Goal: Communication & Community: Answer question/provide support

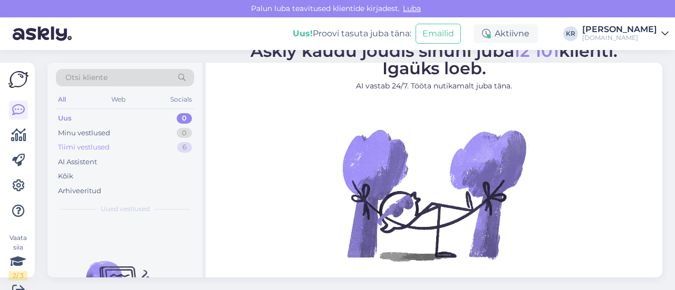
click at [114, 146] on div "Tiimi vestlused 6" at bounding box center [125, 147] width 138 height 15
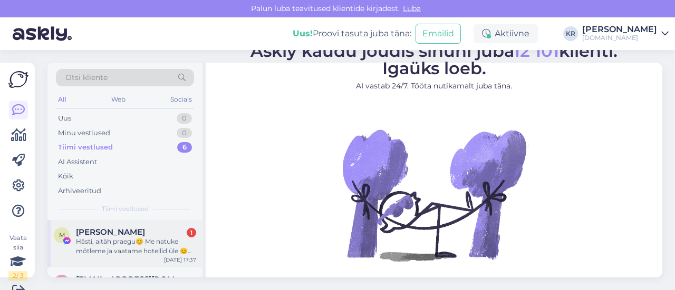
click at [145, 253] on div "Hästi, aitäh praegu😊 Me natuke mõtleme ja vaatame hotellid üle 😊 Mis vanuseni l…" at bounding box center [136, 246] width 120 height 19
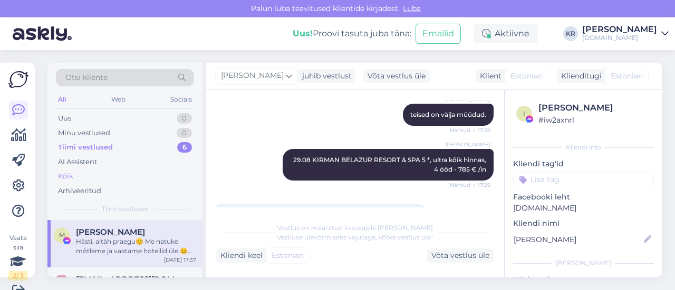
click at [80, 171] on div "Kõik" at bounding box center [125, 176] width 138 height 15
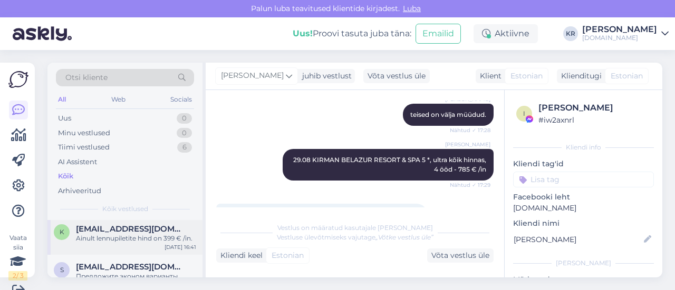
scroll to position [158, 0]
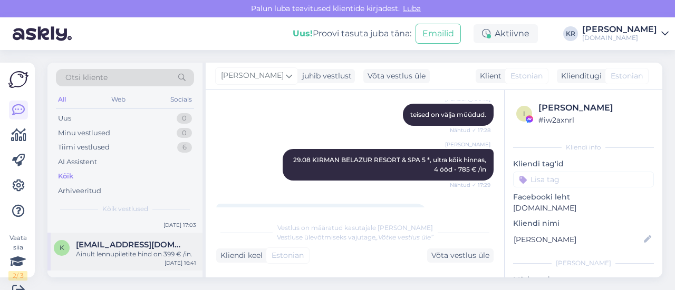
click at [145, 250] on div "Ainult lennupiletite hind on 399 € /in." at bounding box center [136, 254] width 120 height 9
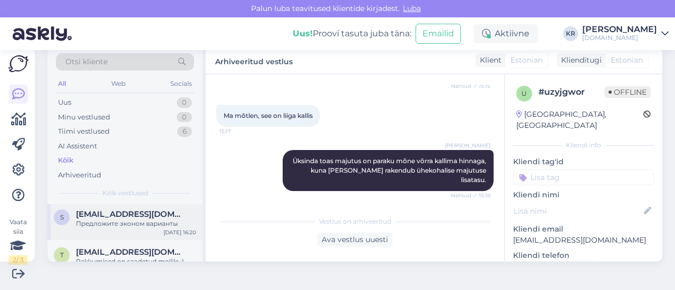
scroll to position [264, 0]
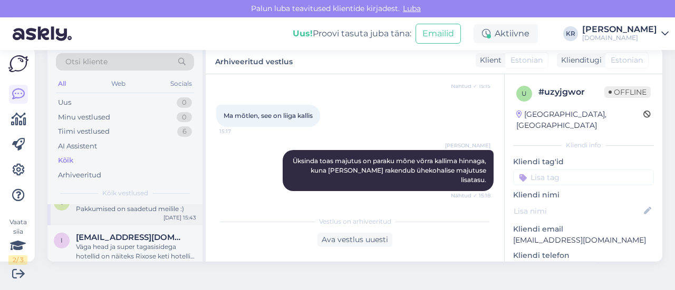
click at [153, 217] on div "t taire72@gmail.com Pakkumised on saadetud meilile :) Aug 17 15:43" at bounding box center [124, 207] width 155 height 38
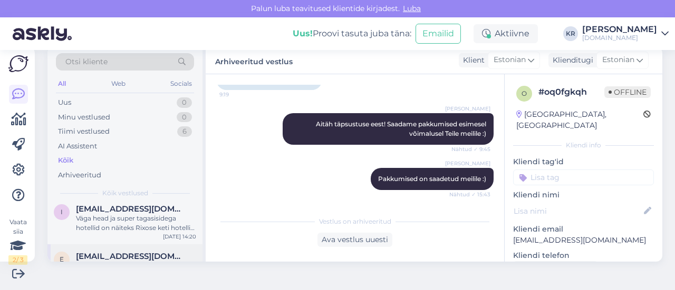
scroll to position [316, 0]
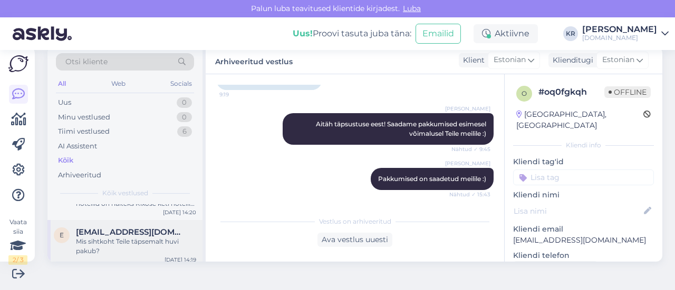
click at [154, 241] on div "Mis sihtkoht Teile täpsemalt huvi pakub?" at bounding box center [136, 246] width 120 height 19
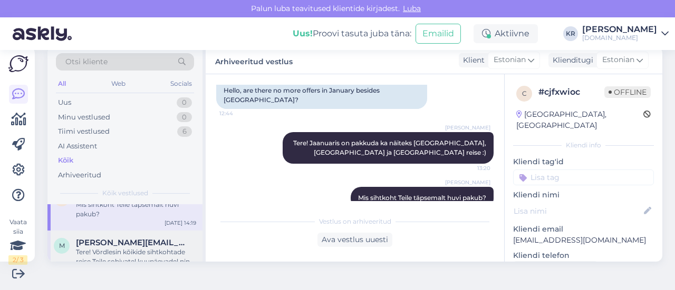
scroll to position [369, 0]
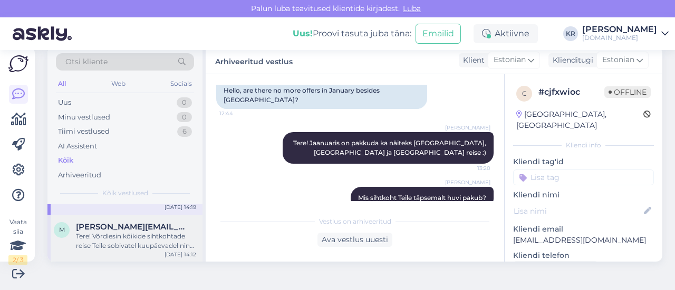
click at [154, 241] on div "Tere! Võrdlesin kõikide sihtkohtade reise Teile sobivatel kuupäevadel ning para…" at bounding box center [136, 241] width 120 height 19
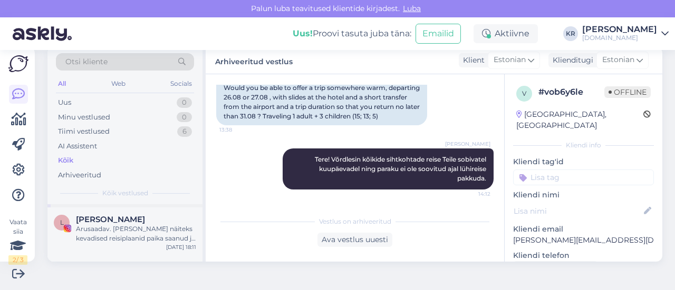
scroll to position [896, 0]
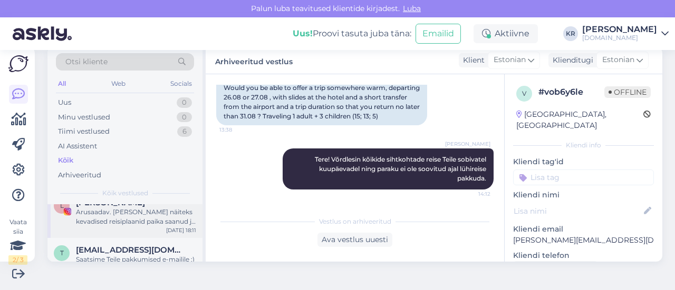
click at [149, 229] on div "L Liis Lina Kase Arusaadav. Kui olete näiteks kevadised reisiplaanid paika saan…" at bounding box center [124, 214] width 155 height 47
